Goal: Transaction & Acquisition: Purchase product/service

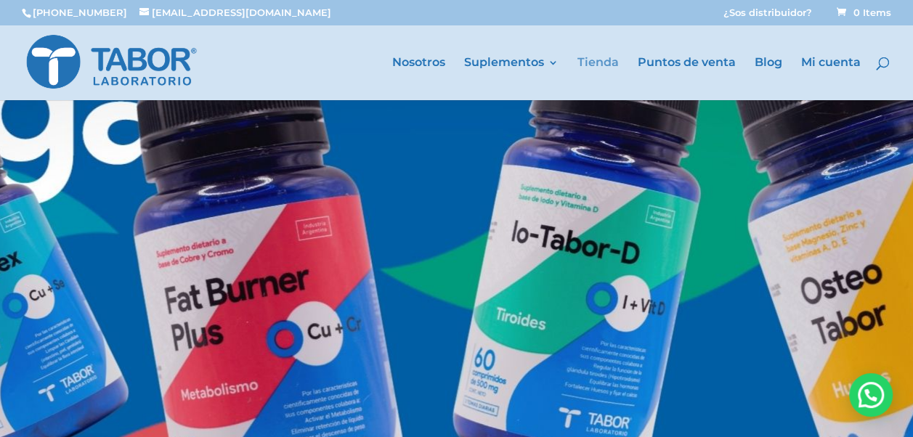
click at [593, 64] on link "Tienda" at bounding box center [598, 78] width 41 height 43
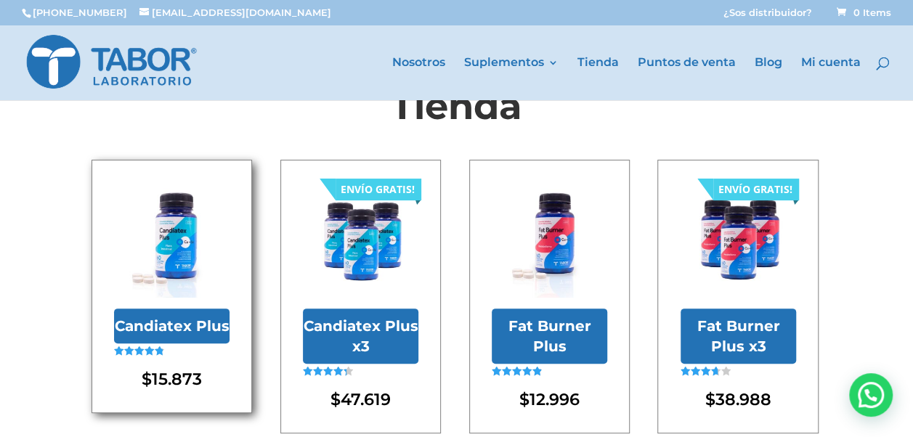
scroll to position [145, 0]
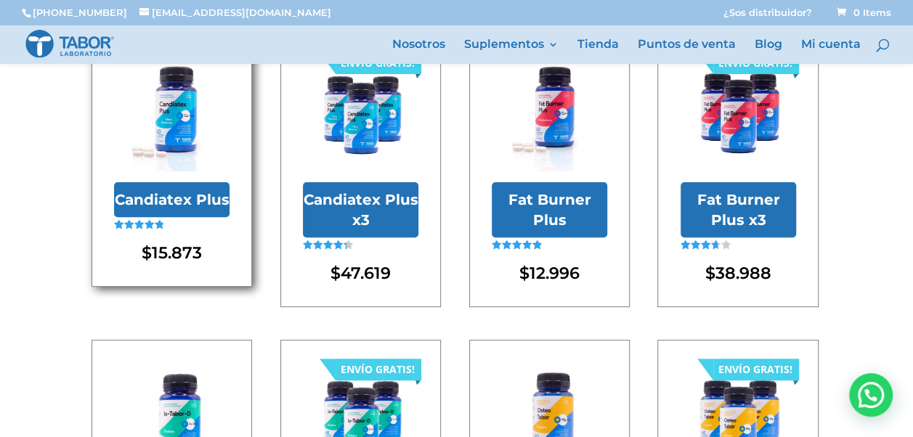
click at [176, 122] on img at bounding box center [172, 114] width 116 height 116
